Goal: Register for event/course

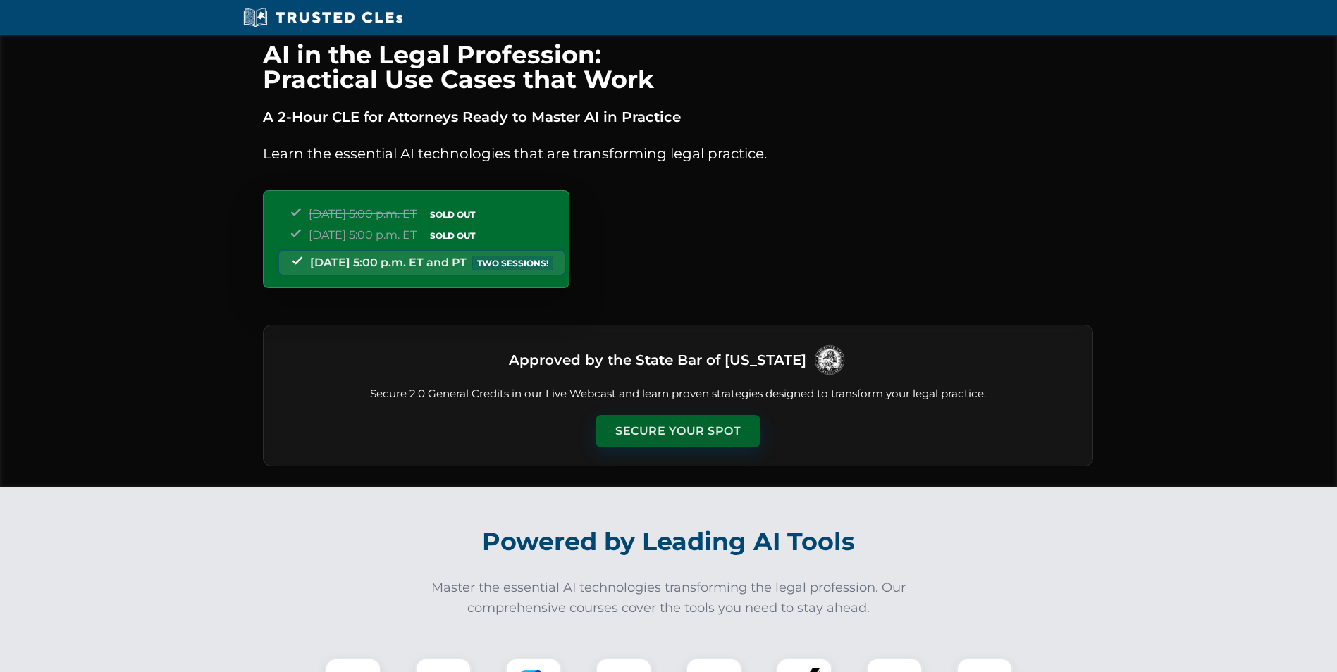
click at [681, 435] on button "Secure Your Spot" at bounding box center [677, 431] width 165 height 32
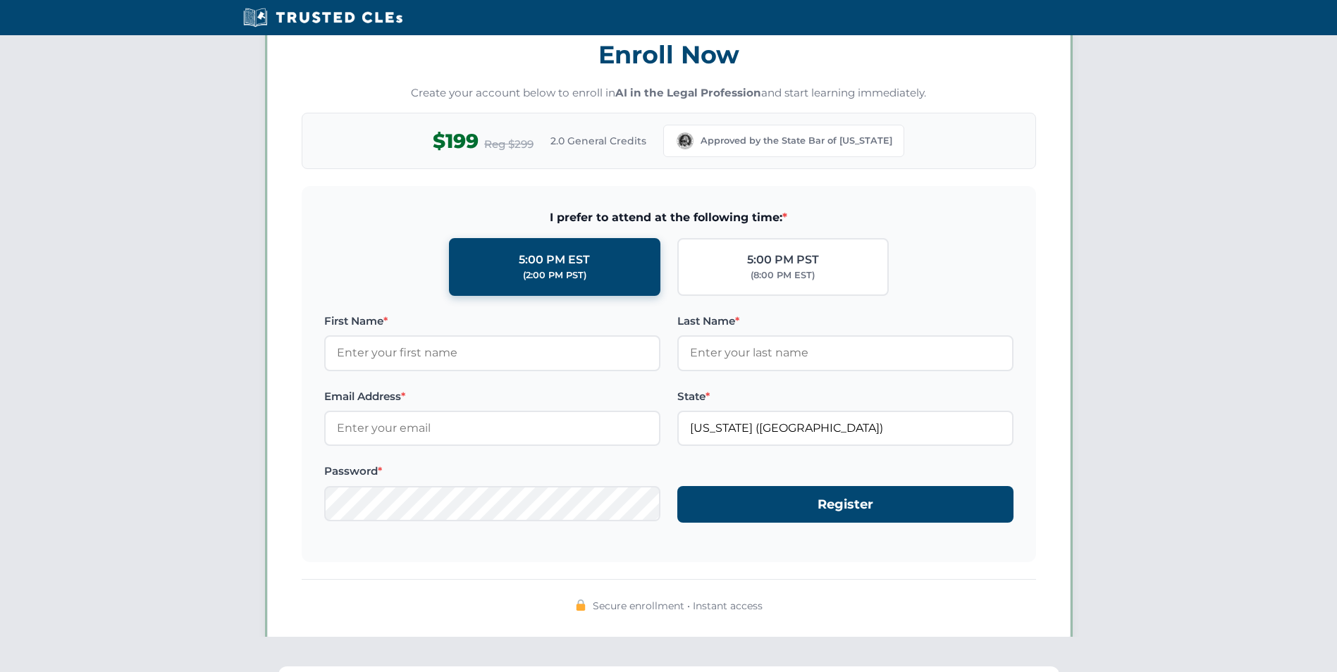
scroll to position [1221, 0]
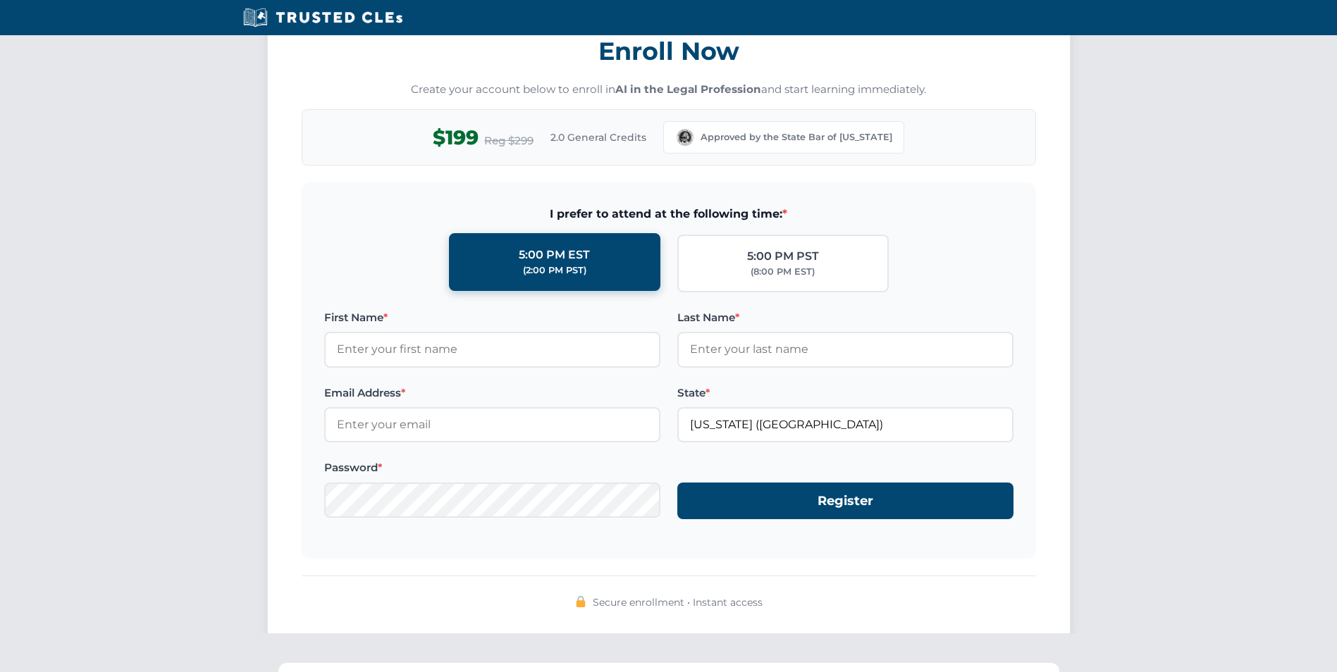
click at [594, 276] on label "5:00 PM EST (2:00 PM PST)" at bounding box center [554, 262] width 211 height 58
click at [0, 0] on input "5:00 PM EST (2:00 PM PST)" at bounding box center [0, 0] width 0 height 0
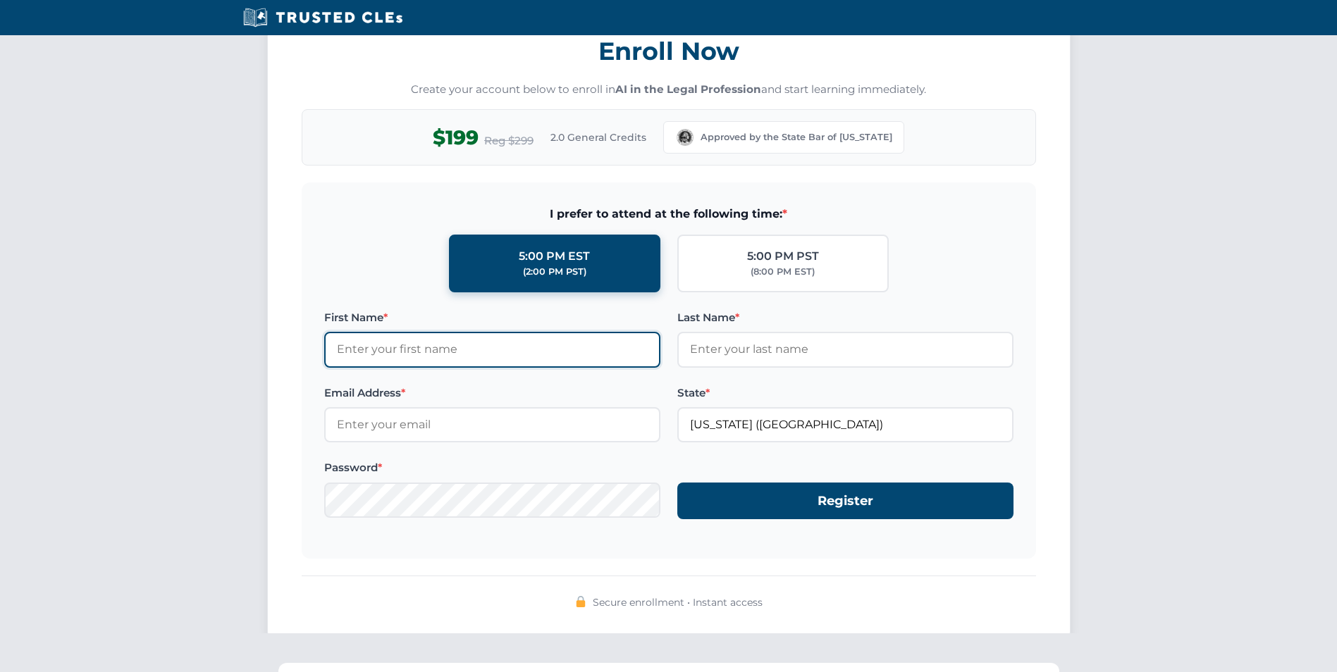
click at [481, 362] on input "First Name *" at bounding box center [492, 349] width 336 height 35
type input "Bruce"
click at [677, 483] on button "Register" at bounding box center [845, 501] width 336 height 37
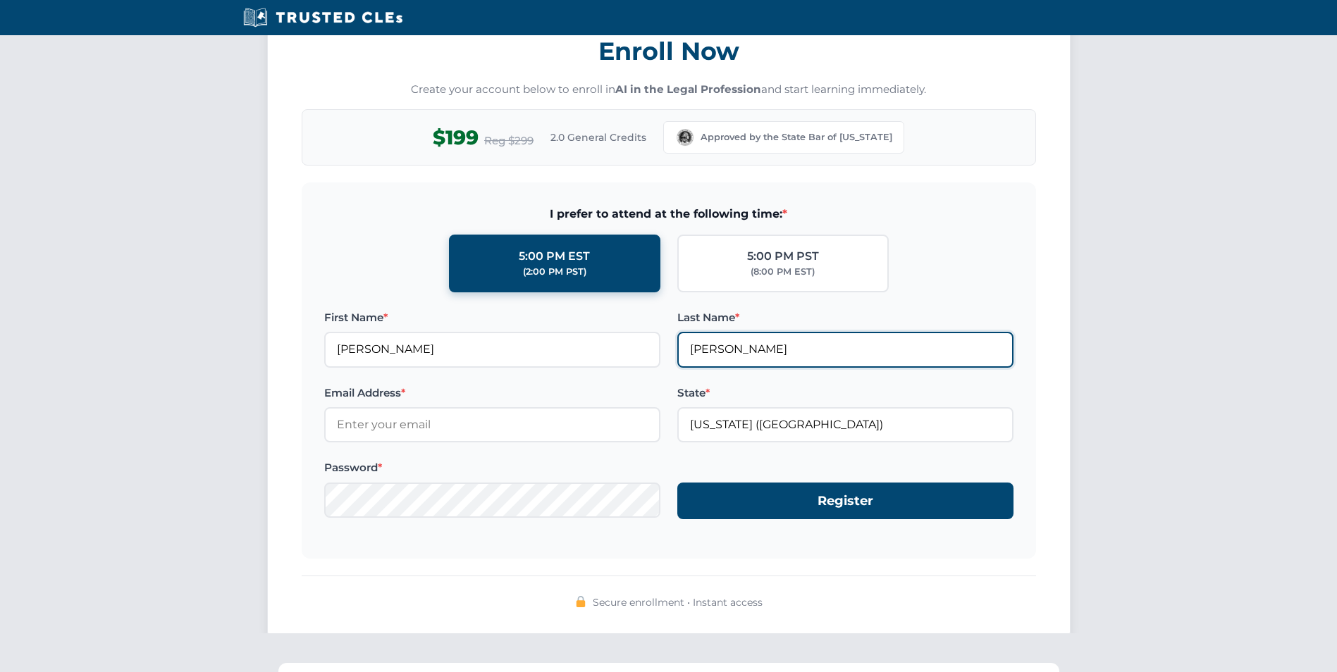
type input "Orr"
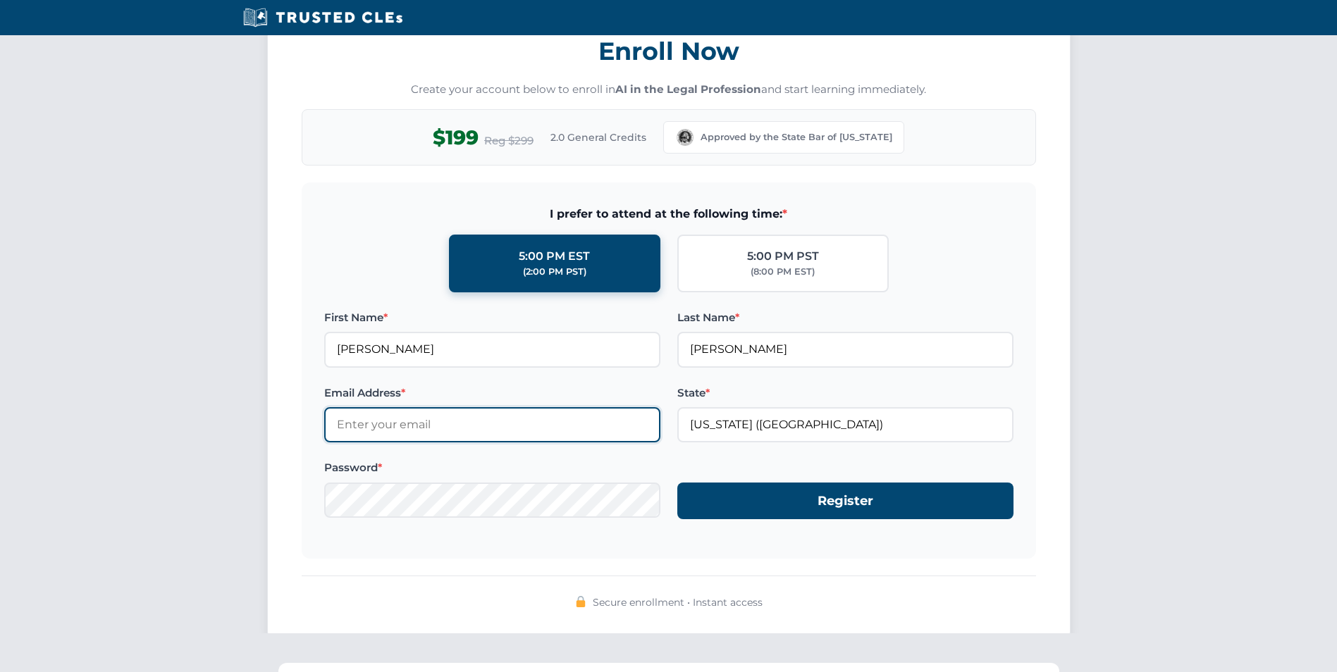
type input "j"
type input "bho@wysekadish.com"
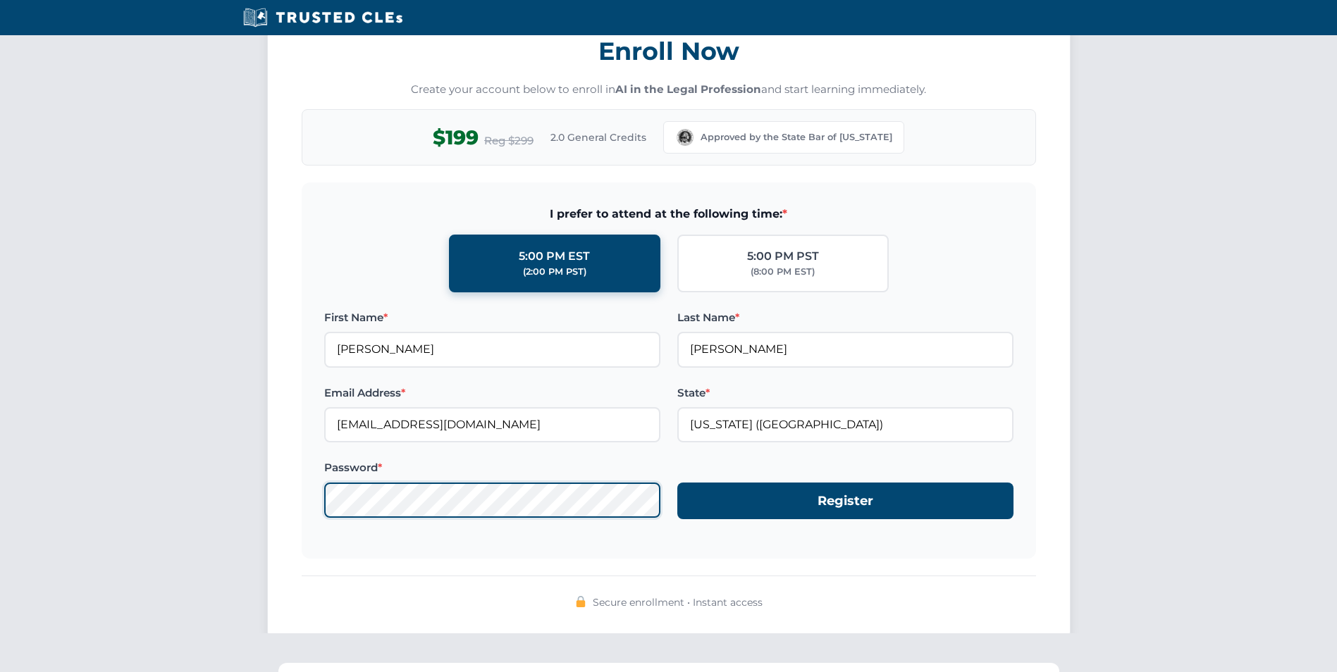
click at [677, 483] on button "Register" at bounding box center [845, 501] width 336 height 37
click at [266, 481] on div "Enroll Now Create your account below to enroll in AI in the Legal Profession an…" at bounding box center [668, 330] width 1337 height 661
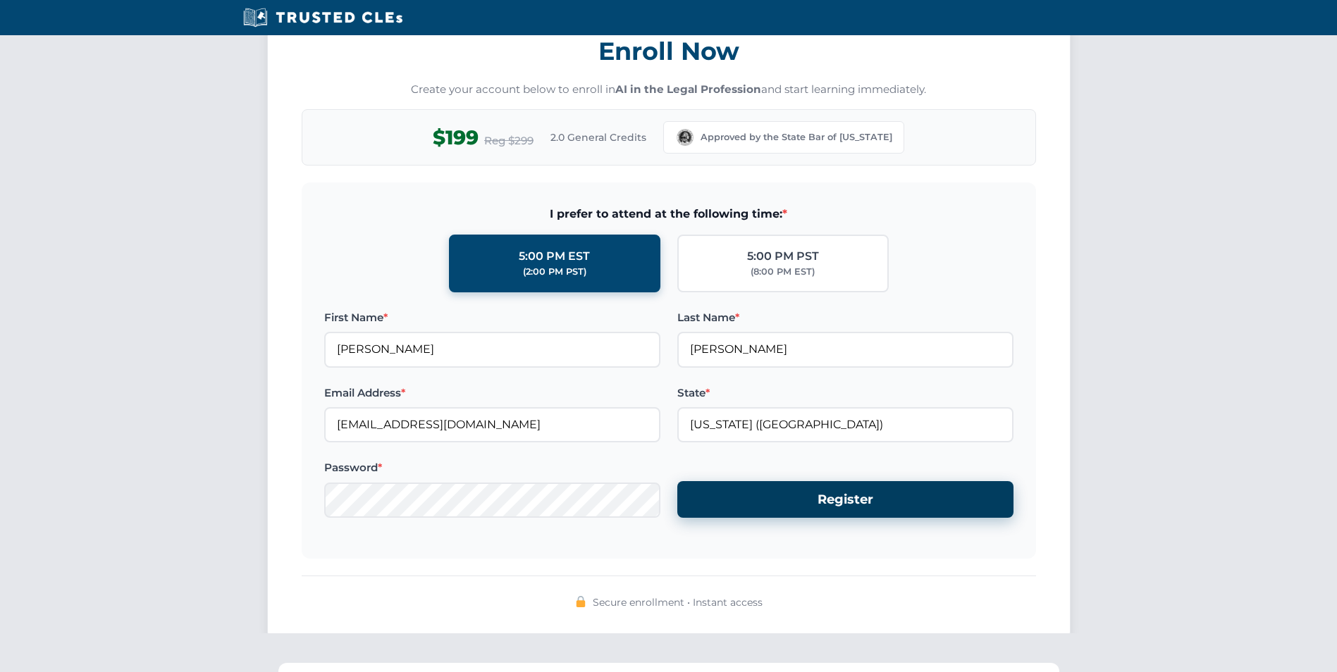
click at [829, 505] on button "Register" at bounding box center [845, 499] width 336 height 37
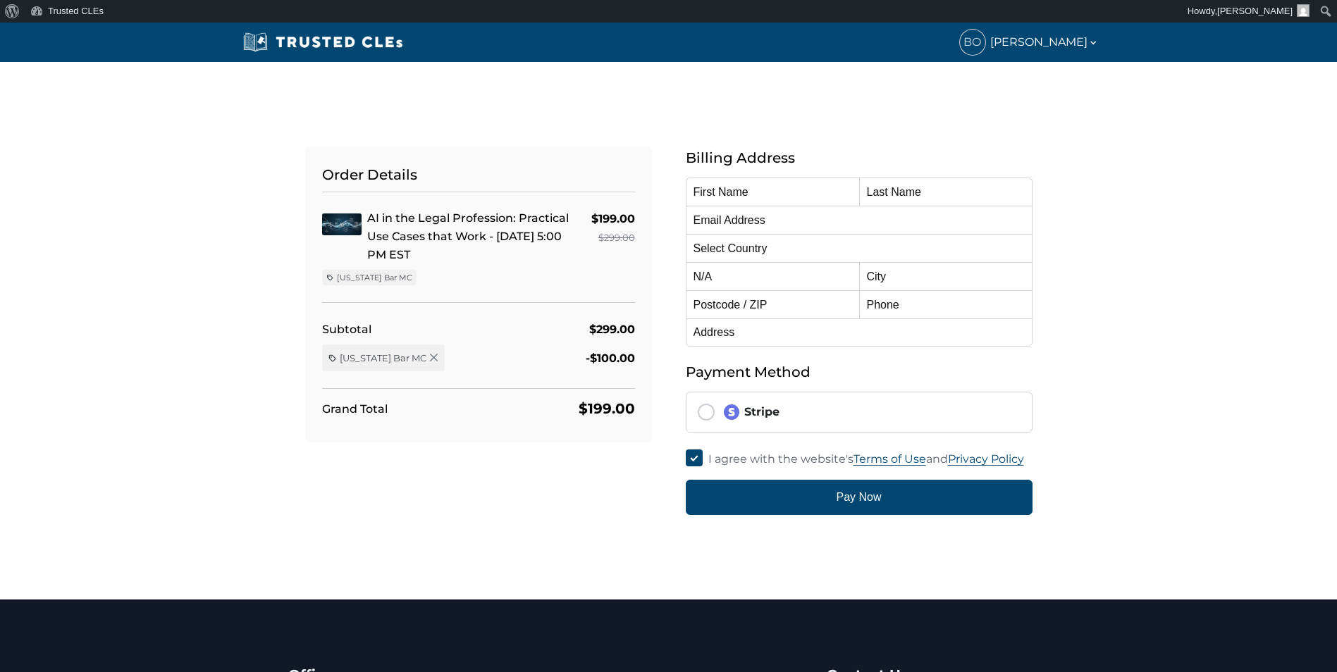
type input "[PERSON_NAME]"
type input "[EMAIL_ADDRESS][DOMAIN_NAME]"
select select "United States"
radio input "true"
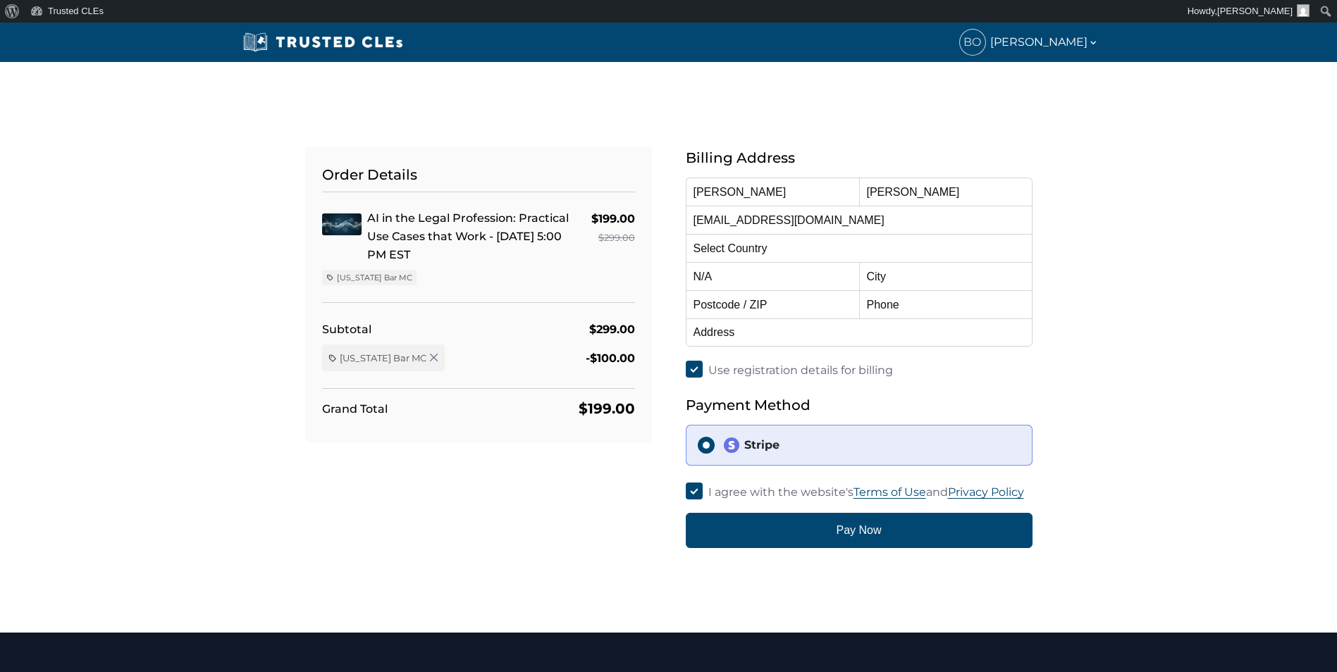
select select "Washington"
click at [916, 275] on input "text" at bounding box center [945, 276] width 173 height 28
type input "Portland"
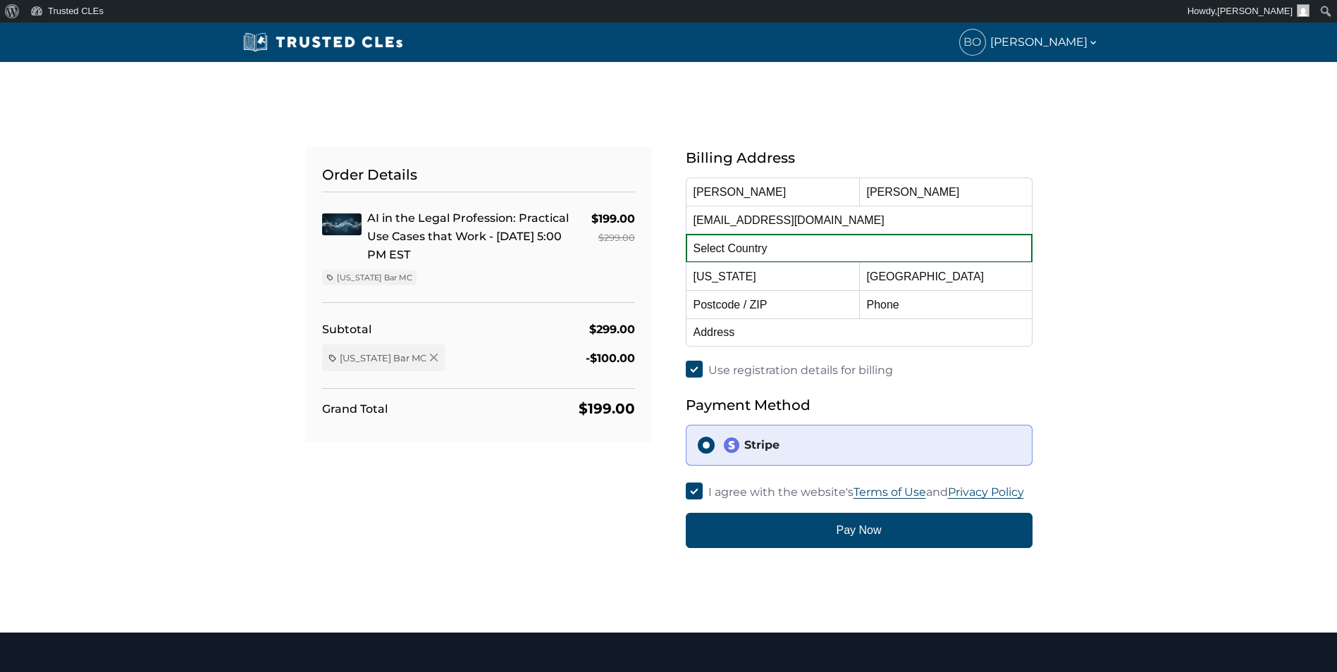
type input "97204"
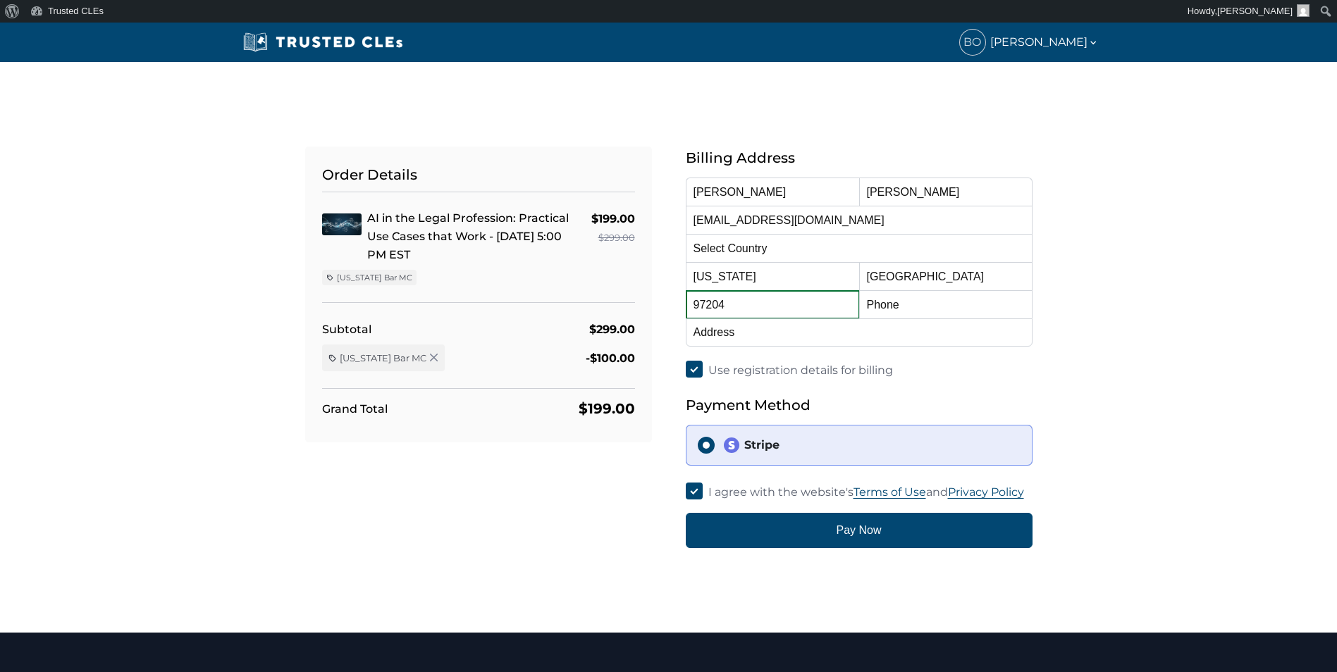
type input "503-517-8147"
type input "900 SW 5th Ave Ste 2500"
drag, startPoint x: 782, startPoint y: 276, endPoint x: 709, endPoint y: 278, distance: 73.3
click at [709, 278] on select "Alabama Alaska American Samoa Arizona Arkansas Baker Island California Colorado…" at bounding box center [772, 276] width 173 height 28
select select "Oregon"
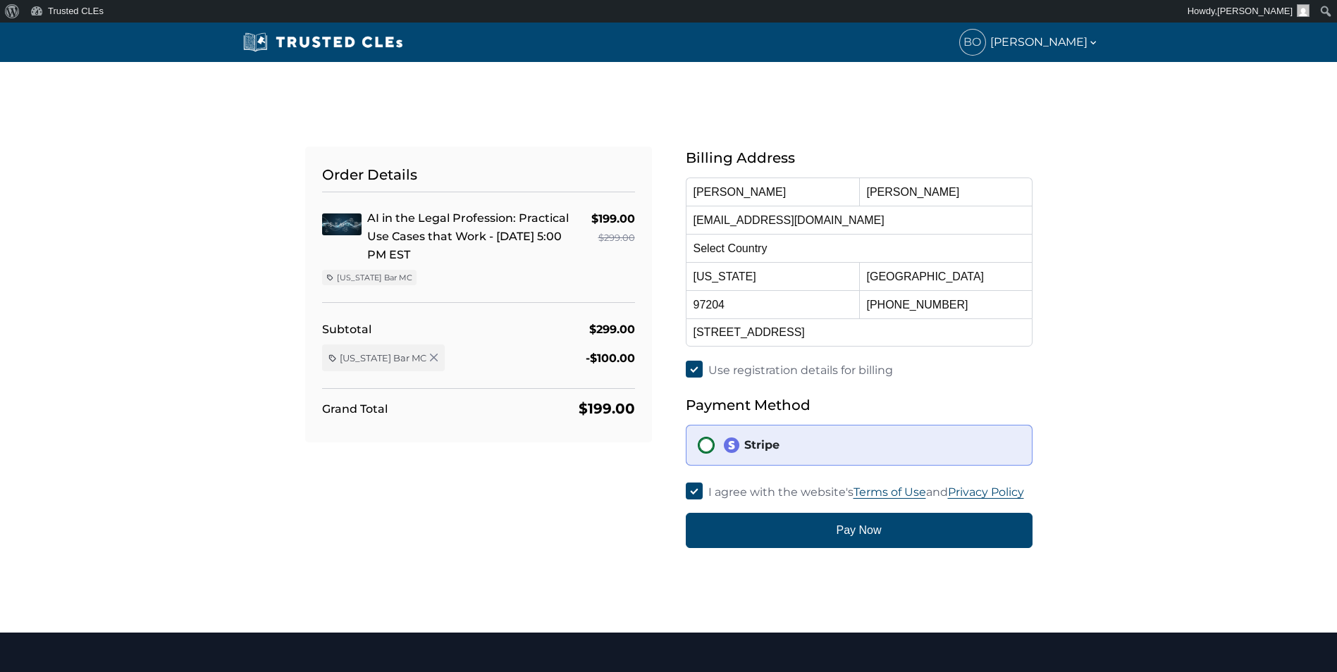
drag, startPoint x: 701, startPoint y: 445, endPoint x: 710, endPoint y: 446, distance: 8.5
click at [710, 446] on input "Stripe" at bounding box center [706, 445] width 17 height 17
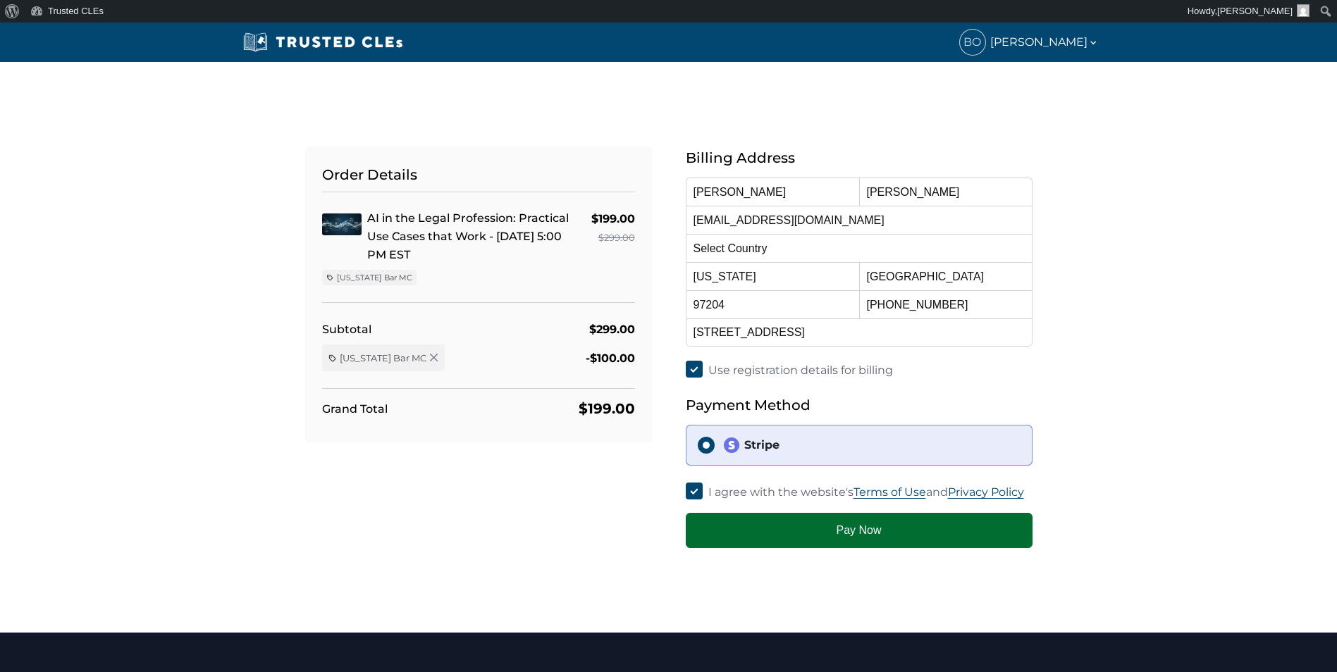
click at [803, 531] on button "Pay Now" at bounding box center [859, 530] width 347 height 35
